Goal: Task Accomplishment & Management: Complete application form

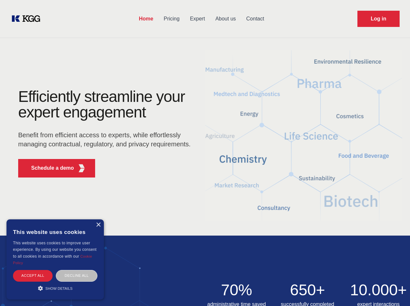
click at [205, 153] on div "Efficiently streamline your expert engagement Benefit from efficient access to …" at bounding box center [107, 136] width 198 height 94
click at [49, 168] on p "Schedule a demo" at bounding box center [52, 168] width 43 height 8
click at [98, 225] on div "× This website uses cookies This website uses cookies to improve user experienc…" at bounding box center [54, 260] width 97 height 80
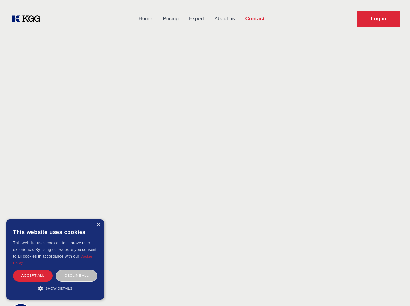
click at [33, 276] on div "Accept all" at bounding box center [33, 275] width 40 height 11
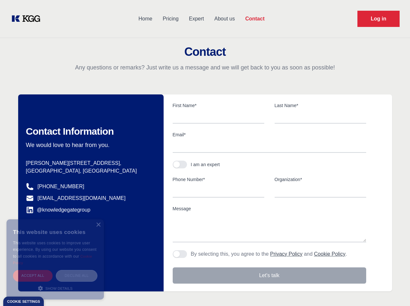
click at [77, 276] on div "Decline all" at bounding box center [77, 275] width 42 height 11
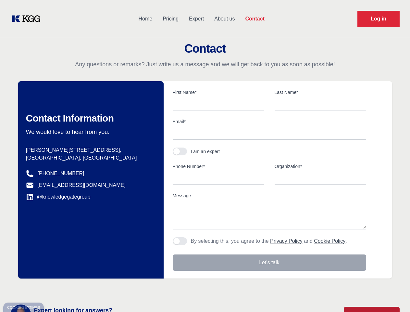
click at [55, 288] on main "Contact Any questions or remarks? Just write us a message and we will get back …" at bounding box center [205, 169] width 410 height 338
